Goal: Find specific page/section: Find specific page/section

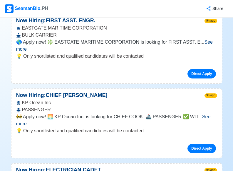
scroll to position [675, 0]
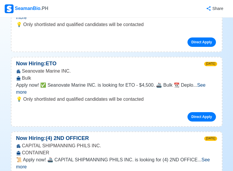
scroll to position [8340, 0]
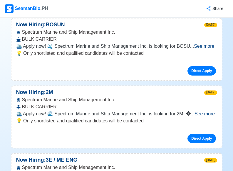
scroll to position [10187, 0]
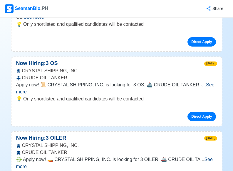
scroll to position [12885, 0]
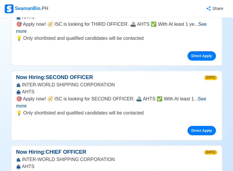
scroll to position [11933, 0]
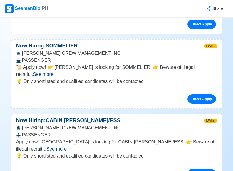
scroll to position [13722, 0]
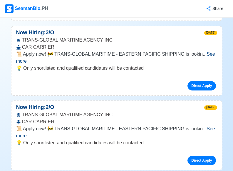
scroll to position [14162, 0]
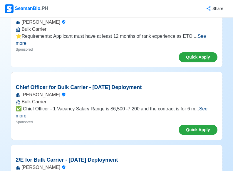
scroll to position [117, 0]
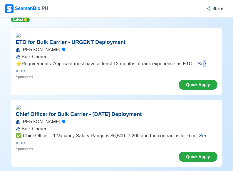
click at [203, 61] on span "See more" at bounding box center [111, 67] width 190 height 12
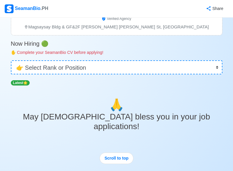
scroll to position [59, 0]
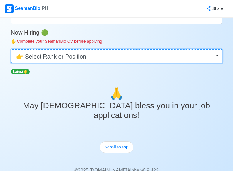
click at [94, 55] on select "👉 Select Rank or Position Master Chief Officer 2nd Officer 3rd Officer Junior O…" at bounding box center [116, 56] width 211 height 14
select select "Oiler"
click at [11, 63] on select "👉 Select Rank or Position Master Chief Officer 2nd Officer 3rd Officer Junior O…" at bounding box center [116, 56] width 211 height 14
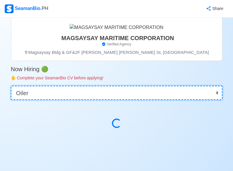
scroll to position [0, 0]
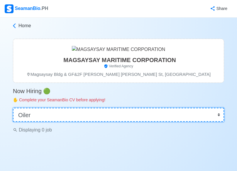
click at [220, 114] on select "👉 Select Rank or Position Master Chief Officer 2nd Officer 3rd Officer Junior O…" at bounding box center [118, 115] width 211 height 14
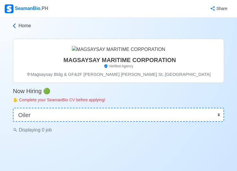
click at [22, 26] on span "Home" at bounding box center [24, 25] width 13 height 7
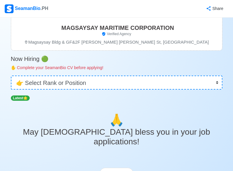
scroll to position [20, 0]
